Goal: Leave review/rating: Leave review/rating

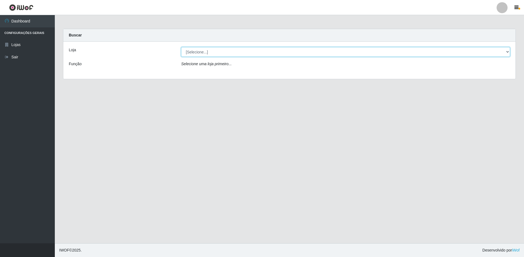
click at [212, 51] on select "[Selecione...] Extrabom - Loja 13 [GEOGRAPHIC_DATA]" at bounding box center [345, 52] width 329 height 10
select select "436"
click at [181, 47] on select "[Selecione...] Extrabom - Loja 13 [GEOGRAPHIC_DATA]" at bounding box center [345, 52] width 329 height 10
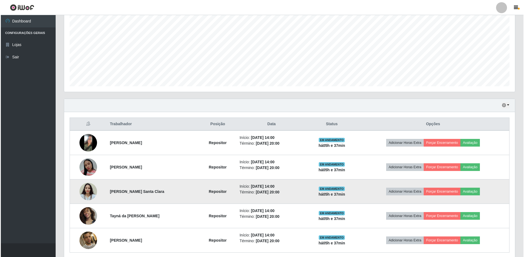
scroll to position [131, 0]
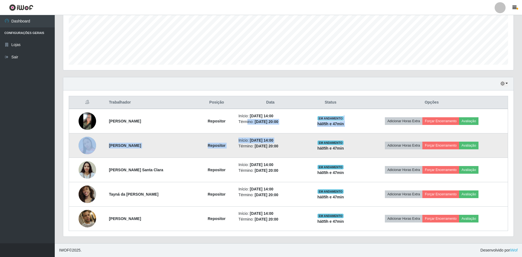
drag, startPoint x: 238, startPoint y: 129, endPoint x: 239, endPoint y: 135, distance: 5.5
click at [239, 135] on td "Início: [DATE] 14:00 Término: [DATE] 20:00" at bounding box center [270, 145] width 70 height 24
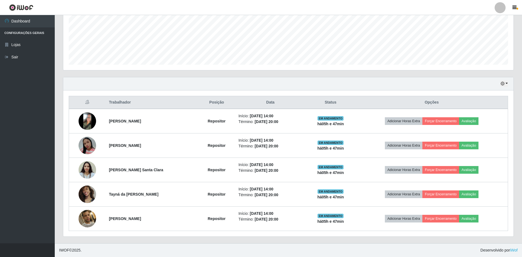
click at [175, 81] on div "Hoje 1 dia 3 dias 1 Semana Não encerrados" at bounding box center [288, 83] width 451 height 13
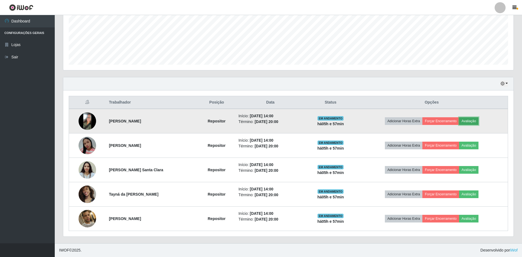
click at [470, 121] on button "Avaliação" at bounding box center [468, 121] width 19 height 8
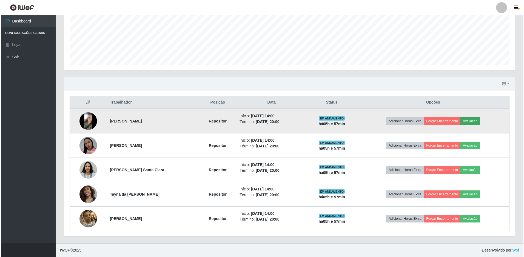
scroll to position [114, 448]
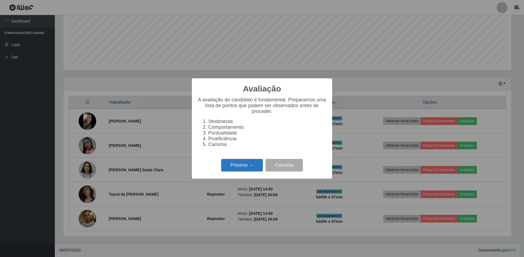
click at [239, 169] on button "Próximo →" at bounding box center [242, 165] width 42 height 13
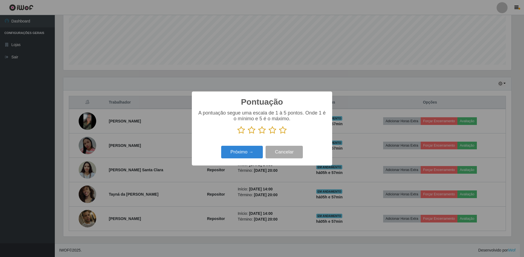
click at [281, 130] on icon at bounding box center [283, 130] width 8 height 8
click at [279, 134] on input "radio" at bounding box center [279, 134] width 0 height 0
click at [247, 153] on button "Próximo →" at bounding box center [242, 152] width 42 height 13
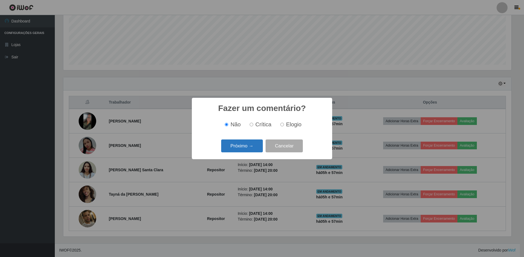
click at [247, 146] on button "Próximo →" at bounding box center [242, 145] width 42 height 13
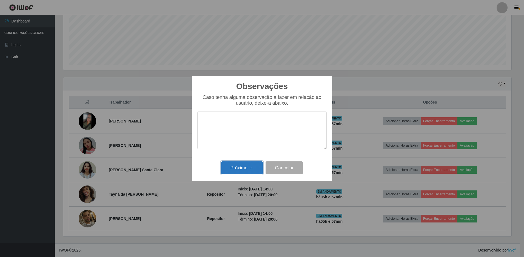
click at [244, 167] on button "Próximo →" at bounding box center [242, 167] width 42 height 13
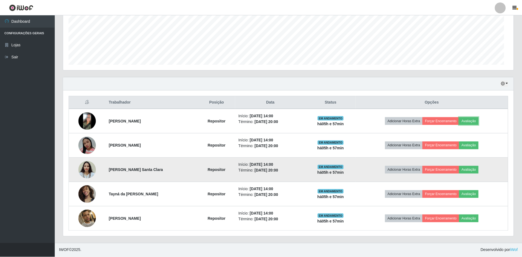
scroll to position [114, 451]
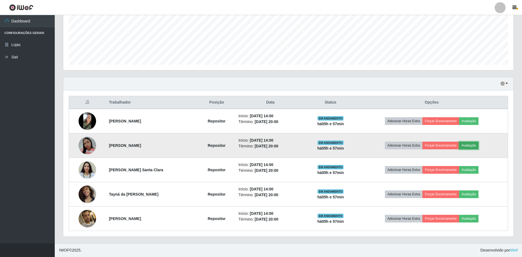
click at [477, 144] on button "Avaliação" at bounding box center [468, 146] width 19 height 8
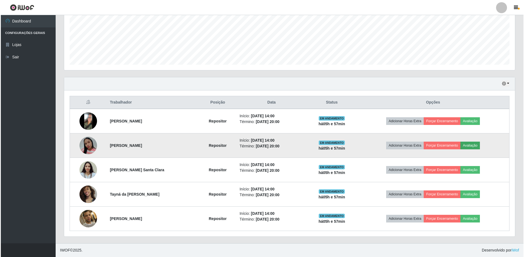
scroll to position [114, 448]
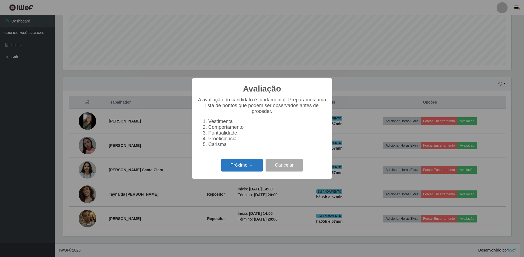
click at [234, 169] on button "Próximo →" at bounding box center [242, 165] width 42 height 13
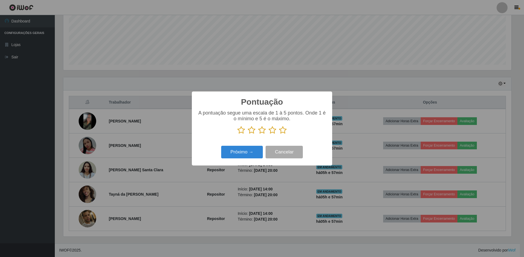
click at [284, 132] on icon at bounding box center [283, 130] width 8 height 8
click at [279, 134] on input "radio" at bounding box center [279, 134] width 0 height 0
click at [245, 152] on button "Próximo →" at bounding box center [242, 152] width 42 height 13
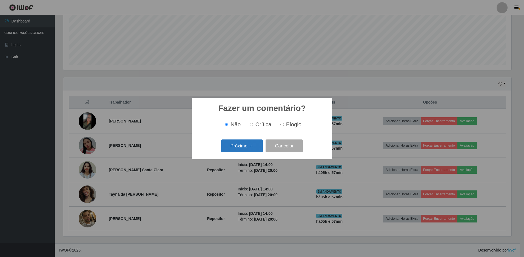
click at [247, 148] on button "Próximo →" at bounding box center [242, 145] width 42 height 13
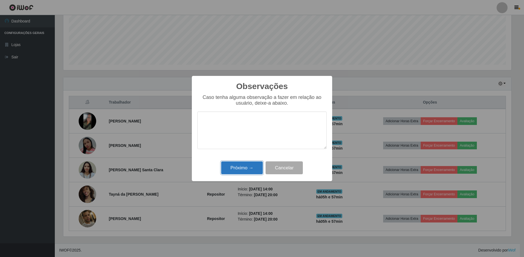
click at [243, 168] on button "Próximo →" at bounding box center [242, 167] width 42 height 13
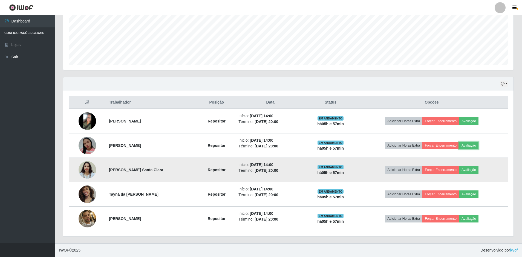
scroll to position [114, 451]
click at [469, 170] on button "Avaliação" at bounding box center [468, 170] width 19 height 8
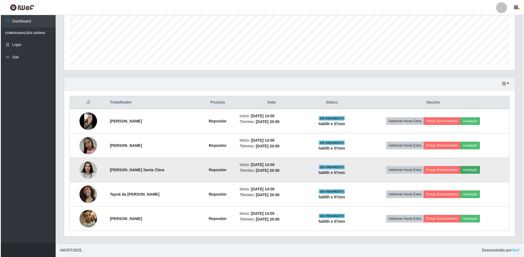
scroll to position [114, 448]
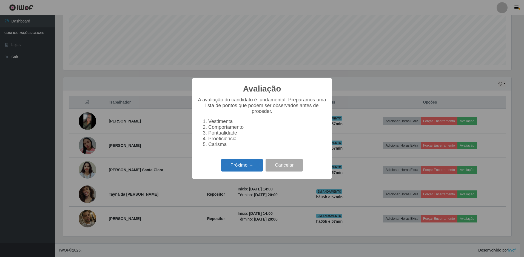
click at [255, 170] on button "Próximo →" at bounding box center [242, 165] width 42 height 13
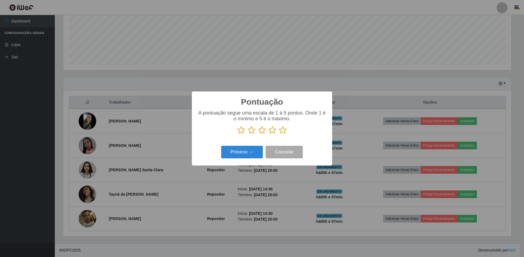
click at [283, 132] on icon at bounding box center [283, 130] width 8 height 8
click at [279, 134] on input "radio" at bounding box center [279, 134] width 0 height 0
click at [244, 152] on button "Próximo →" at bounding box center [242, 152] width 42 height 13
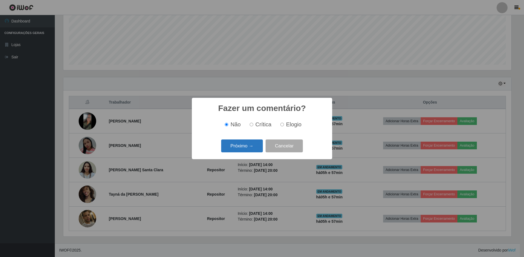
click at [246, 147] on button "Próximo →" at bounding box center [242, 145] width 42 height 13
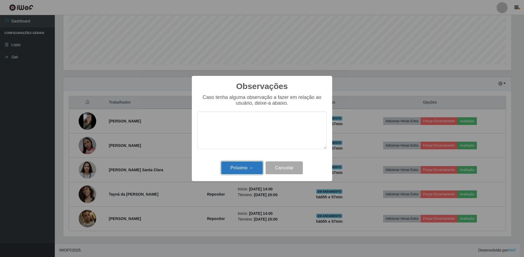
click at [241, 170] on button "Próximo →" at bounding box center [242, 167] width 42 height 13
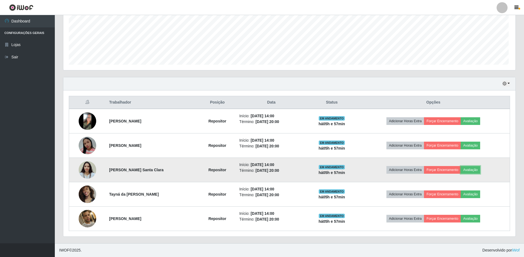
scroll to position [114, 451]
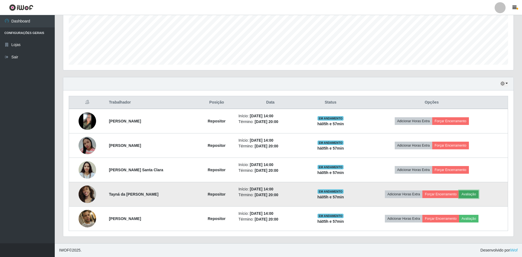
click at [471, 193] on button "Avaliação" at bounding box center [468, 194] width 19 height 8
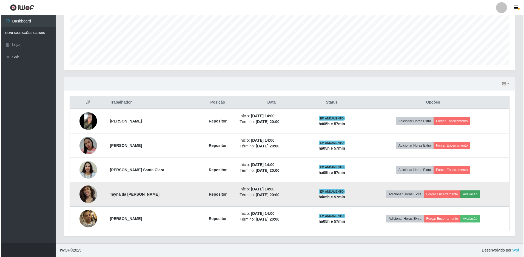
scroll to position [114, 448]
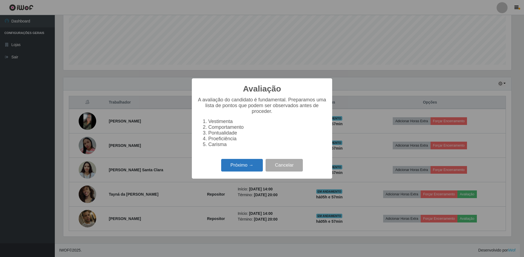
click at [244, 169] on button "Próximo →" at bounding box center [242, 165] width 42 height 13
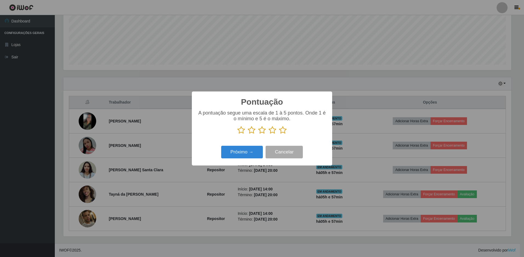
click at [282, 132] on icon at bounding box center [283, 130] width 8 height 8
click at [279, 134] on input "radio" at bounding box center [279, 134] width 0 height 0
click at [233, 152] on button "Próximo →" at bounding box center [242, 152] width 42 height 13
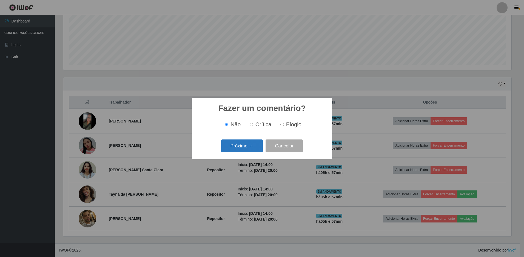
click at [238, 149] on button "Próximo →" at bounding box center [242, 145] width 42 height 13
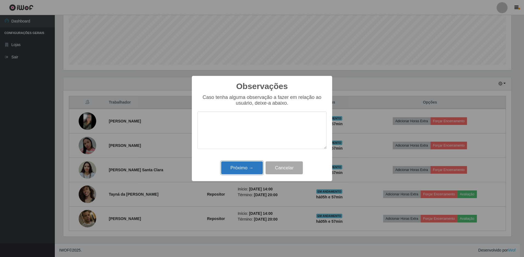
click at [236, 168] on button "Próximo →" at bounding box center [242, 167] width 42 height 13
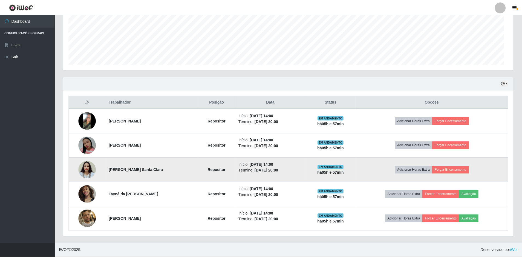
scroll to position [114, 451]
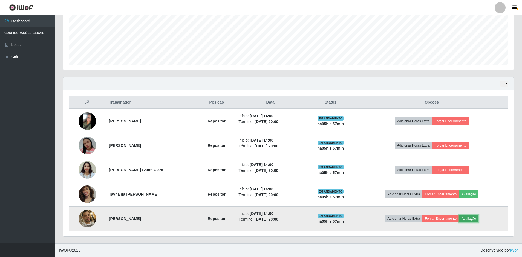
click at [469, 218] on button "Avaliação" at bounding box center [468, 219] width 19 height 8
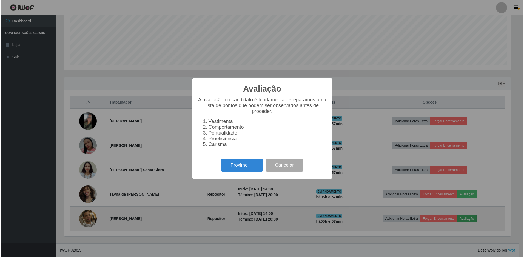
scroll to position [114, 448]
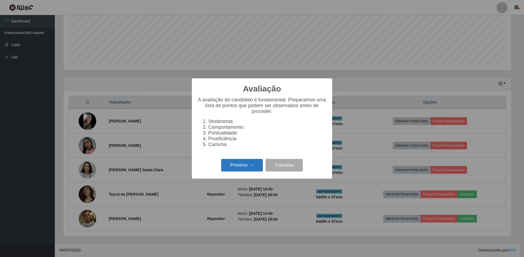
click at [242, 169] on button "Próximo →" at bounding box center [242, 165] width 42 height 13
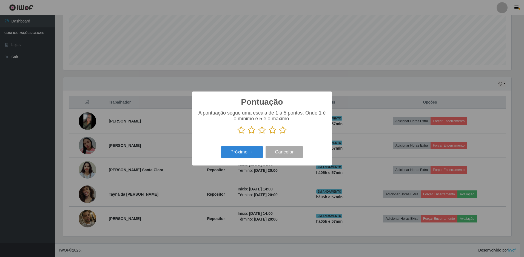
click at [282, 131] on icon at bounding box center [283, 130] width 8 height 8
click at [279, 134] on input "radio" at bounding box center [279, 134] width 0 height 0
click at [230, 153] on button "Próximo →" at bounding box center [242, 152] width 42 height 13
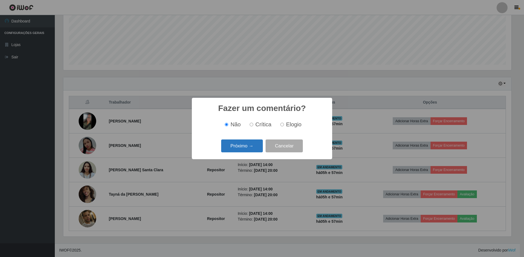
click at [240, 151] on button "Próximo →" at bounding box center [242, 145] width 42 height 13
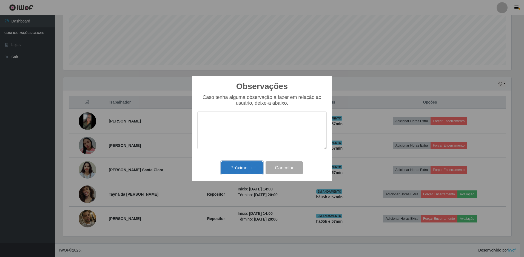
click at [241, 167] on button "Próximo →" at bounding box center [242, 167] width 42 height 13
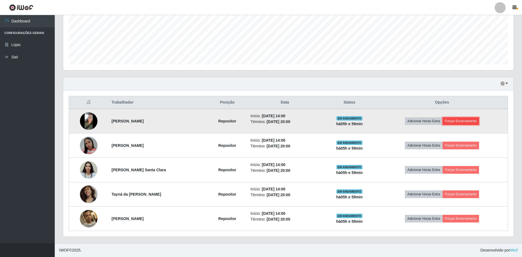
click at [462, 122] on button "Forçar Encerramento" at bounding box center [461, 121] width 37 height 8
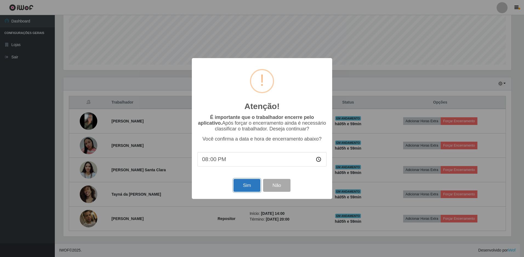
click at [246, 189] on button "Sim" at bounding box center [246, 185] width 27 height 13
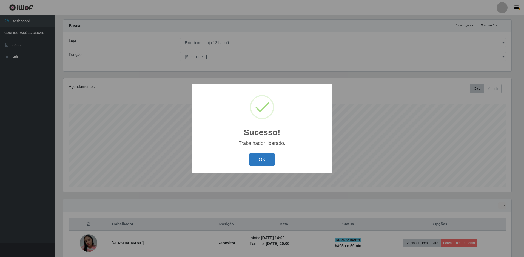
click at [270, 158] on button "OK" at bounding box center [261, 159] width 25 height 13
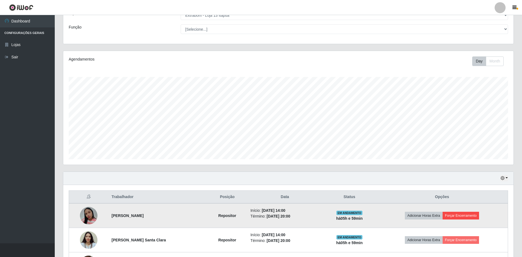
scroll to position [92, 0]
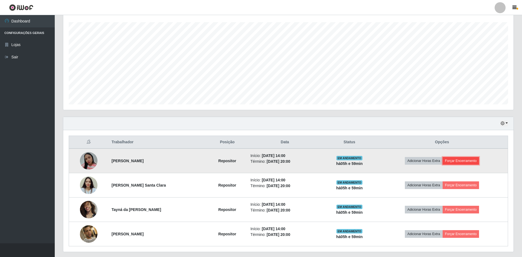
click at [459, 161] on button "Forçar Encerramento" at bounding box center [461, 161] width 37 height 8
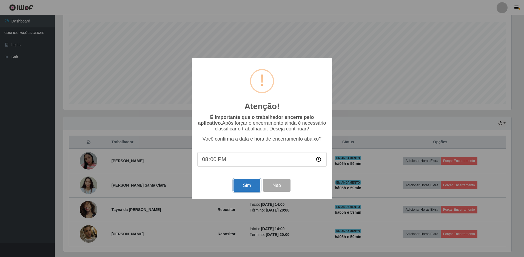
click at [246, 185] on button "Sim" at bounding box center [246, 185] width 27 height 13
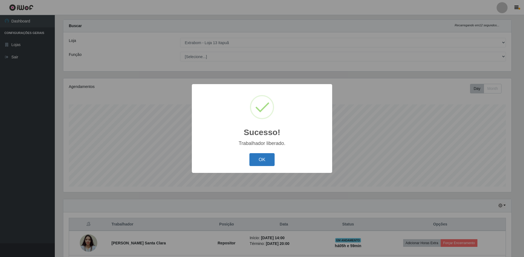
click at [267, 162] on button "OK" at bounding box center [261, 159] width 25 height 13
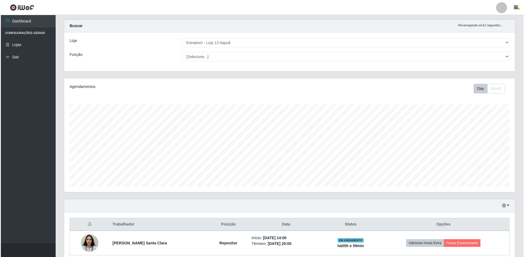
scroll to position [64, 0]
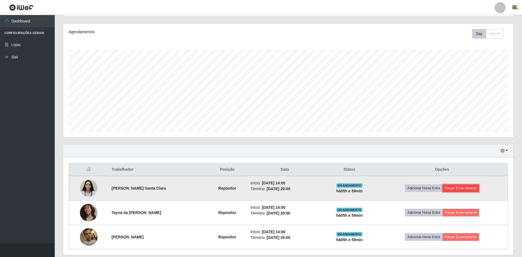
click at [455, 189] on button "Forçar Encerramento" at bounding box center [461, 188] width 37 height 8
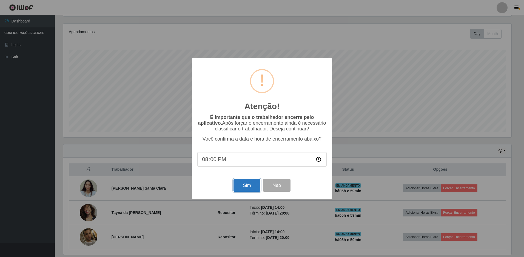
click at [251, 188] on button "Sim" at bounding box center [246, 185] width 27 height 13
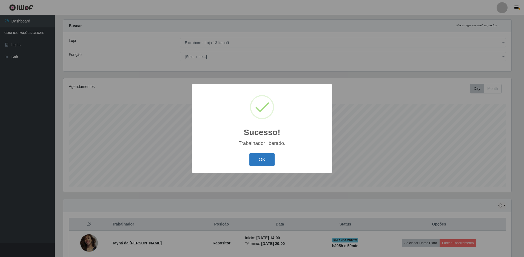
click at [268, 161] on button "OK" at bounding box center [261, 159] width 25 height 13
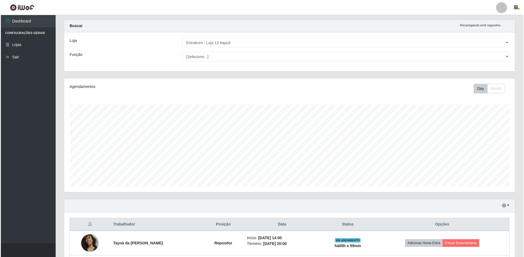
scroll to position [58, 0]
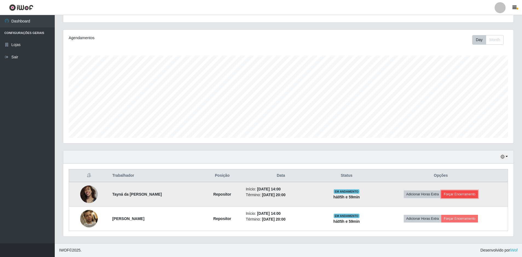
click at [460, 195] on button "Forçar Encerramento" at bounding box center [460, 194] width 37 height 8
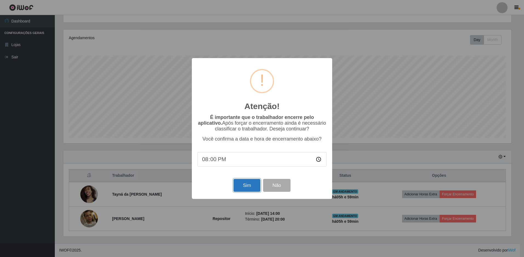
click at [251, 184] on button "Sim" at bounding box center [246, 185] width 27 height 13
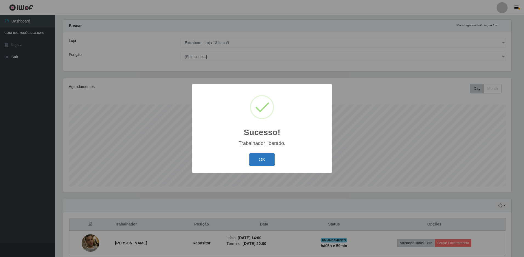
click at [266, 162] on button "OK" at bounding box center [261, 159] width 25 height 13
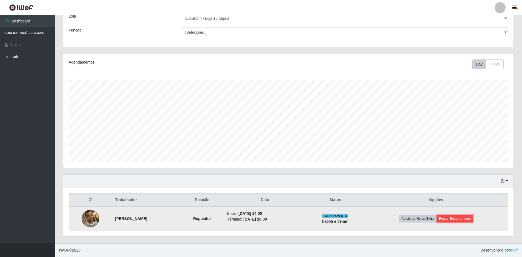
click at [459, 219] on button "Forçar Encerramento" at bounding box center [455, 219] width 37 height 8
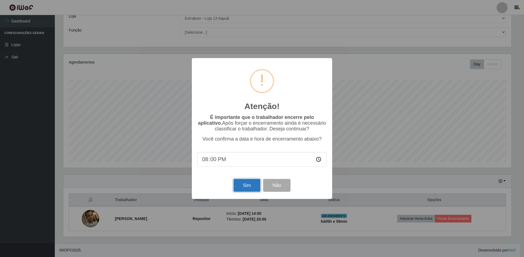
click at [248, 190] on button "Sim" at bounding box center [246, 185] width 27 height 13
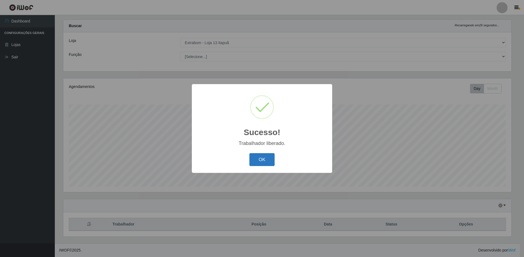
click at [260, 160] on button "OK" at bounding box center [261, 159] width 25 height 13
